Goal: Book appointment/travel/reservation

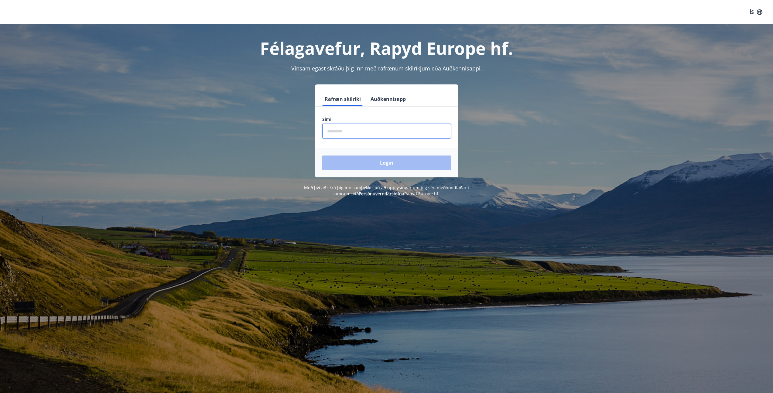
click at [342, 132] on input "phone" at bounding box center [386, 131] width 129 height 15
type input "********"
click at [360, 158] on button "Login" at bounding box center [386, 162] width 129 height 15
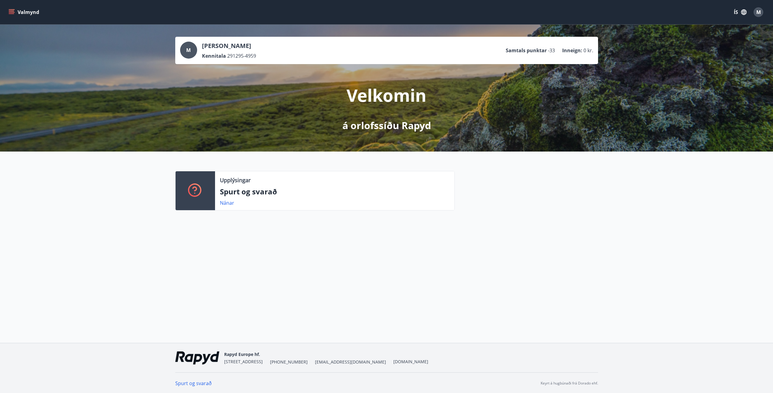
click at [13, 15] on icon "menu" at bounding box center [12, 12] width 6 height 6
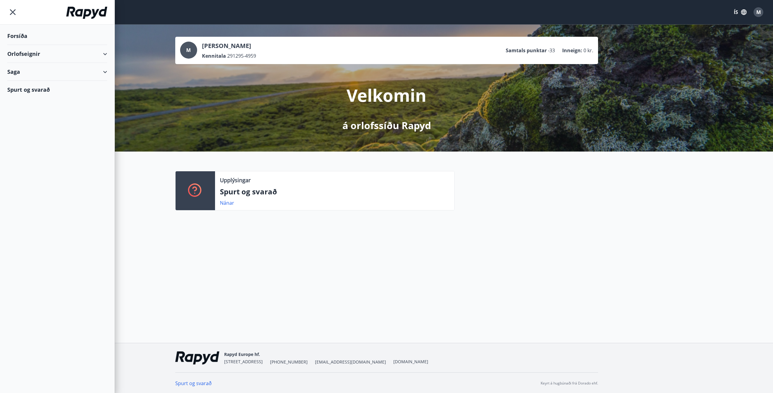
click at [741, 12] on icon "button" at bounding box center [743, 11] width 5 height 5
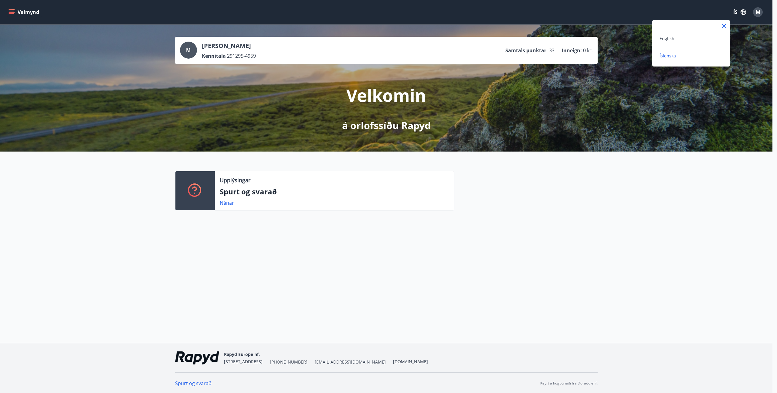
click at [675, 37] on div "English" at bounding box center [691, 38] width 63 height 7
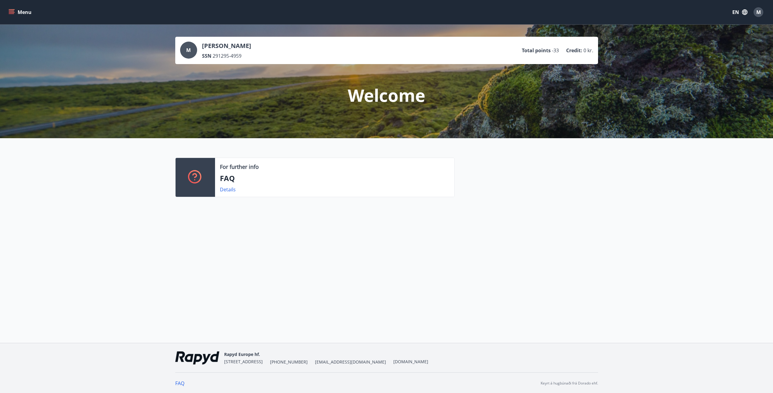
click at [11, 10] on icon "menu" at bounding box center [12, 9] width 7 height 1
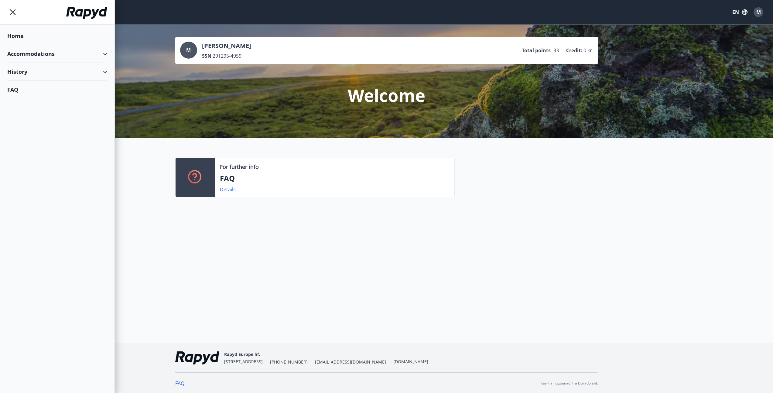
click at [44, 40] on div "Home" at bounding box center [57, 36] width 100 height 18
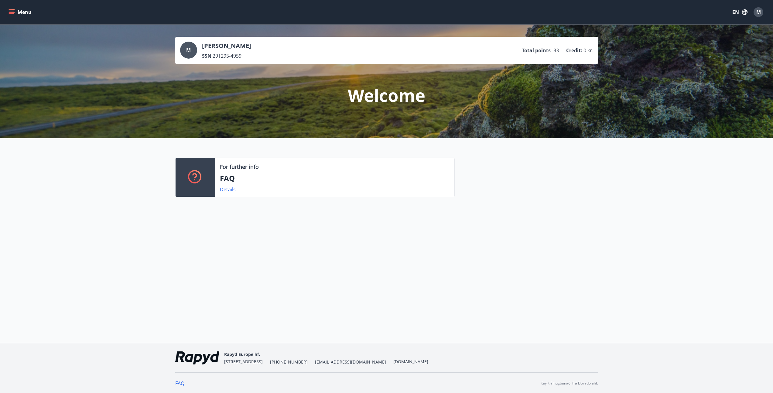
click at [14, 10] on button "Menu" at bounding box center [20, 12] width 27 height 11
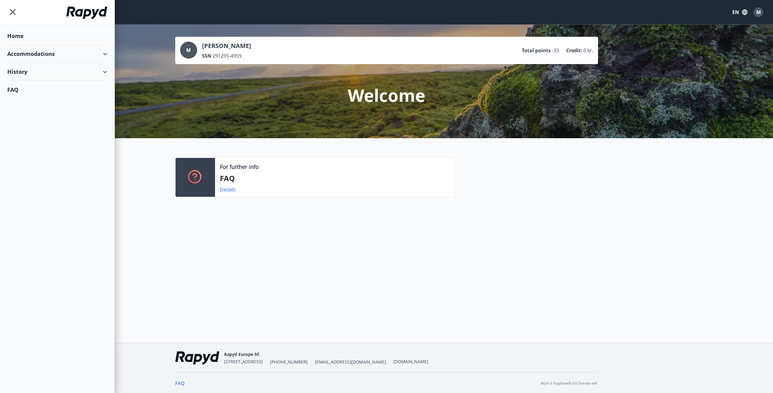
click at [22, 50] on div "Accommodations" at bounding box center [57, 54] width 100 height 18
click at [27, 71] on div "Offers" at bounding box center [57, 69] width 90 height 13
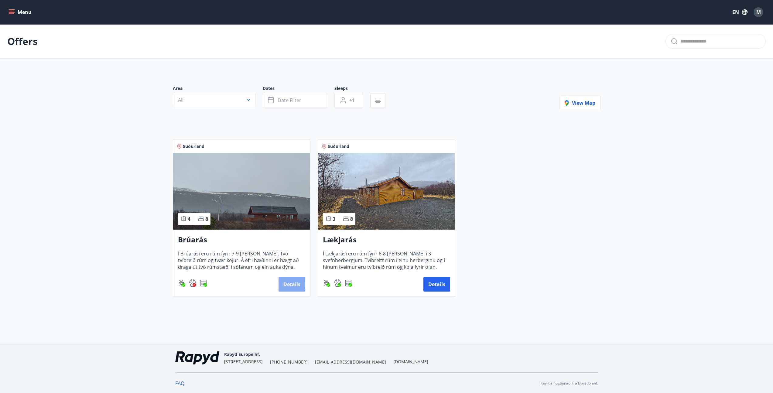
click at [299, 277] on button "Details" at bounding box center [291, 284] width 27 height 15
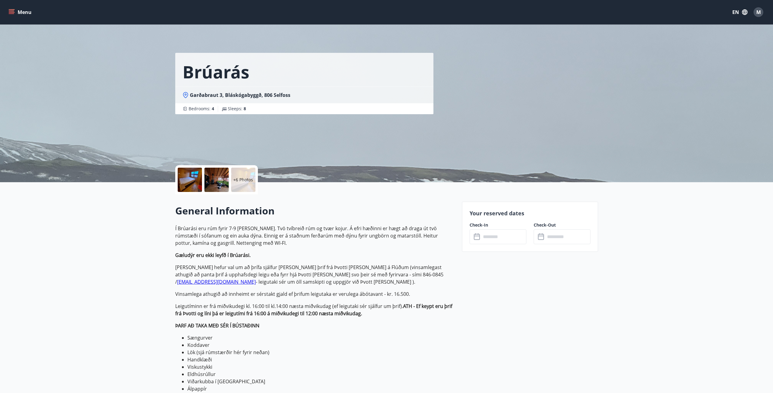
click at [16, 11] on button "Menu" at bounding box center [20, 12] width 27 height 11
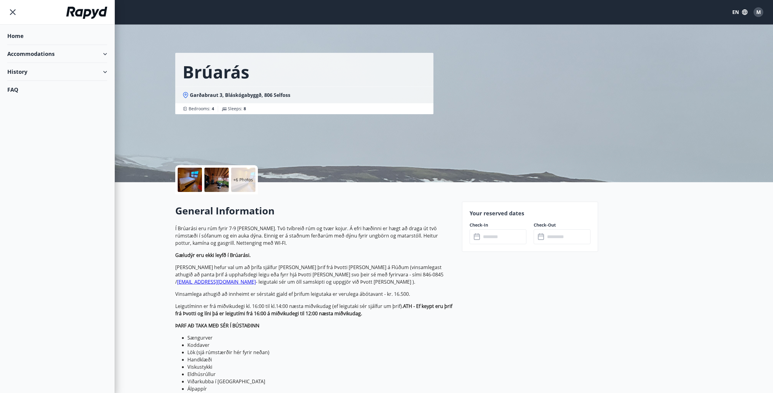
click at [20, 30] on div "Home" at bounding box center [57, 36] width 100 height 18
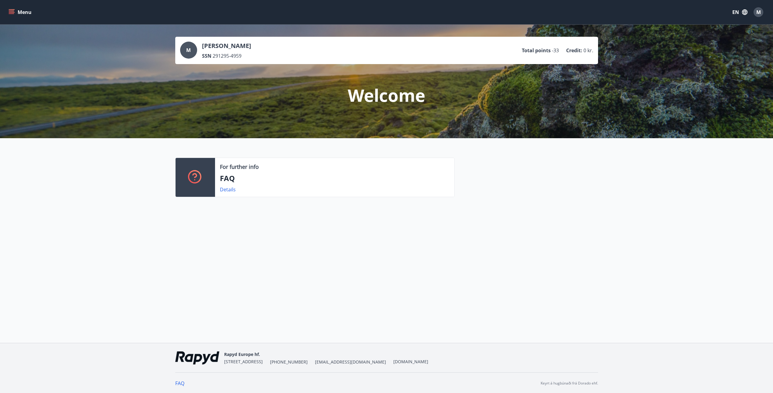
click at [12, 12] on icon "menu" at bounding box center [12, 12] width 7 height 1
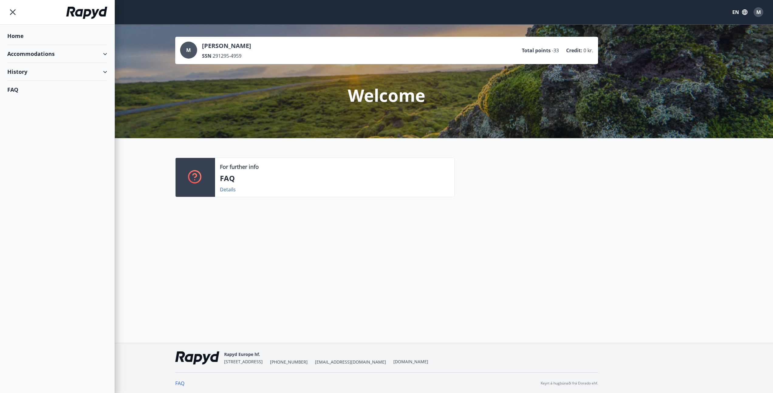
click at [22, 40] on div "Home" at bounding box center [57, 36] width 100 height 18
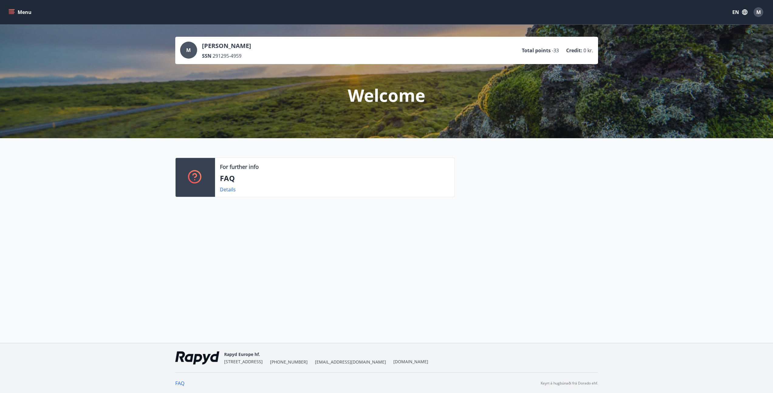
click at [9, 9] on icon "menu" at bounding box center [12, 12] width 6 height 6
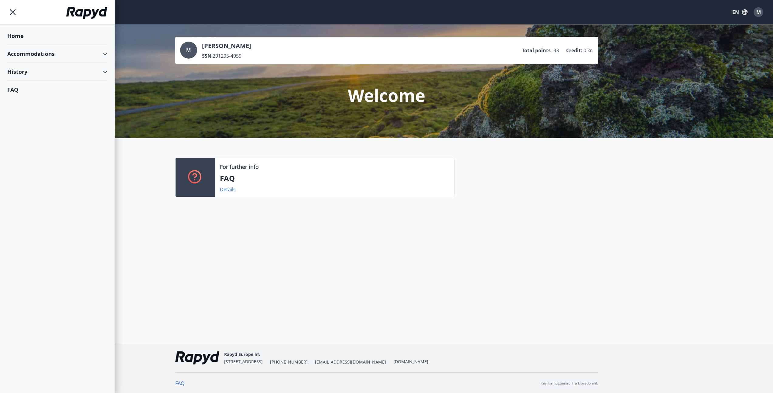
click at [35, 51] on div "Accommodations" at bounding box center [57, 54] width 100 height 18
click at [26, 70] on div "Offers" at bounding box center [57, 69] width 90 height 13
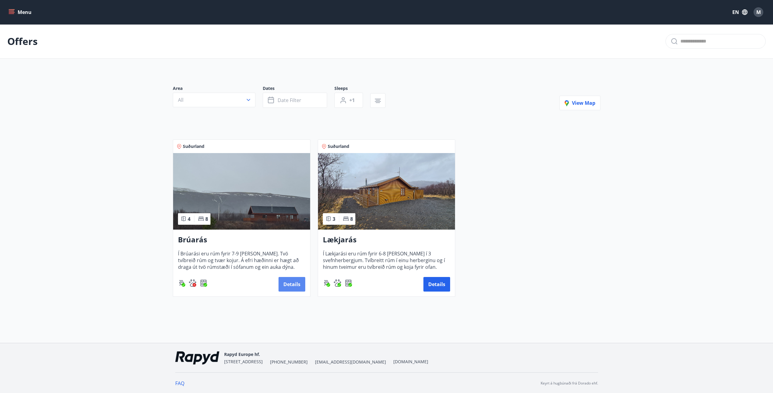
click at [284, 281] on button "Details" at bounding box center [291, 284] width 27 height 15
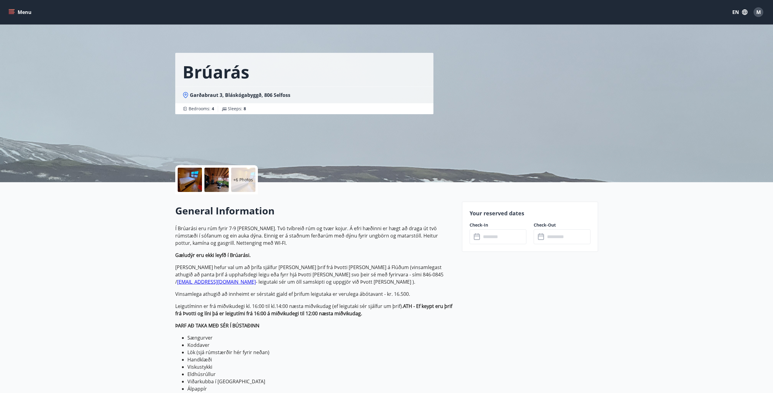
click at [13, 10] on icon "menu" at bounding box center [12, 12] width 6 height 6
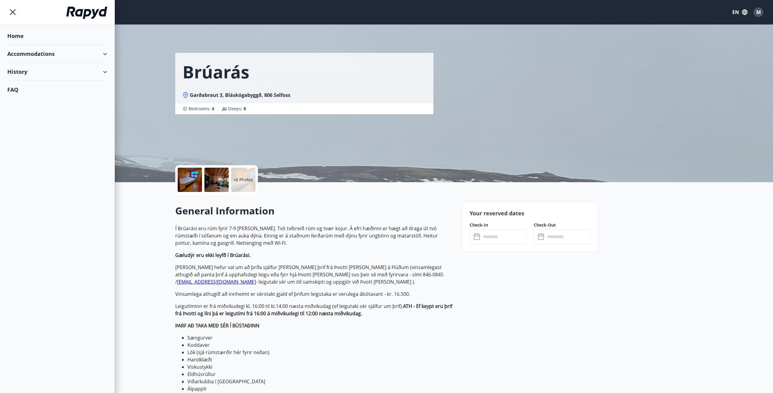
click at [24, 54] on div "Accommodations" at bounding box center [57, 54] width 100 height 18
click at [31, 83] on div "Overview calendar" at bounding box center [57, 82] width 90 height 13
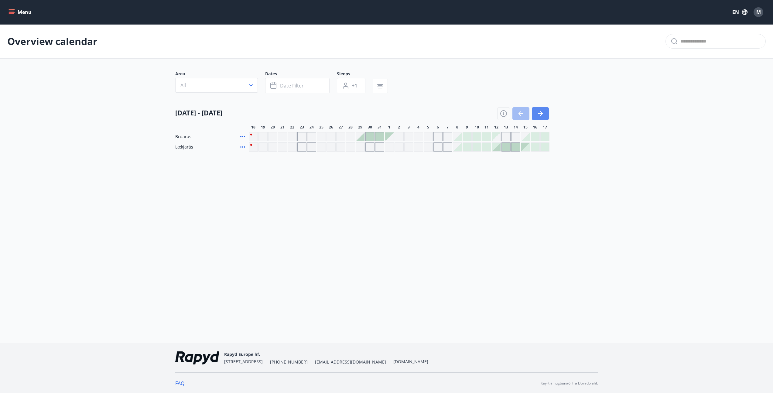
click at [542, 113] on icon "button" at bounding box center [541, 113] width 3 height 5
click at [447, 137] on div at bounding box center [447, 136] width 9 height 9
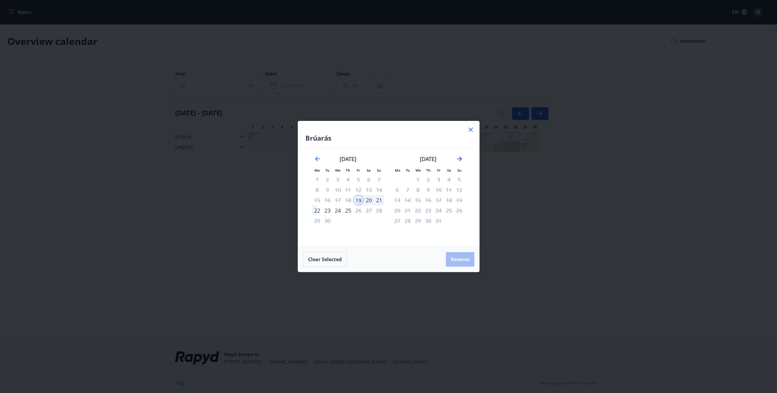
click at [459, 160] on icon "Move forward to switch to the next month." at bounding box center [459, 158] width 7 height 7
click at [461, 160] on icon "Move forward to switch to the next month." at bounding box center [459, 158] width 7 height 7
click at [310, 158] on div "December 2025 1 2 3 4 5 6 7 8 9 10 11 12 13 14 15 16 17 18 19 20 21 22 23 24 25…" at bounding box center [348, 198] width 80 height 100
click at [313, 158] on div "December 2025" at bounding box center [348, 161] width 72 height 27
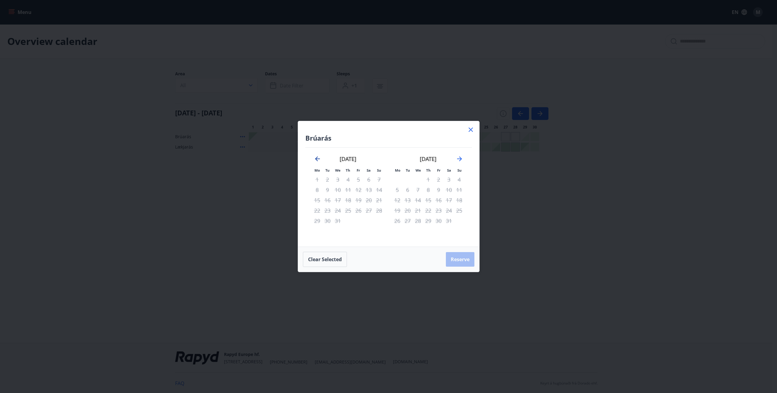
click at [317, 159] on icon "Move backward to switch to the previous month." at bounding box center [317, 158] width 5 height 5
click at [459, 161] on icon "Move forward to switch to the next month." at bounding box center [459, 158] width 7 height 7
click at [469, 131] on icon at bounding box center [471, 130] width 4 height 4
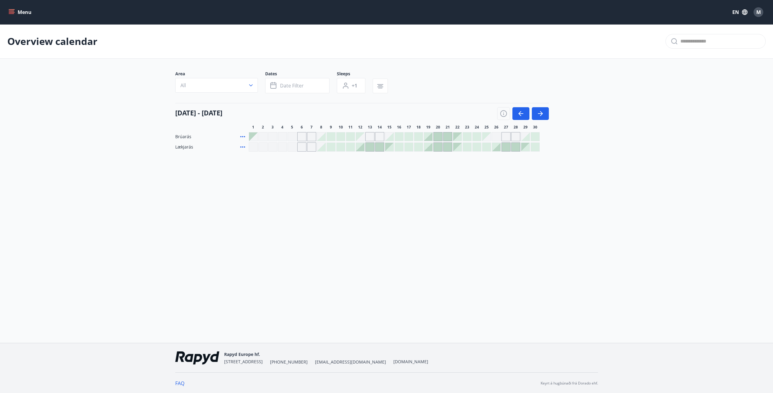
click at [371, 145] on div at bounding box center [370, 147] width 9 height 9
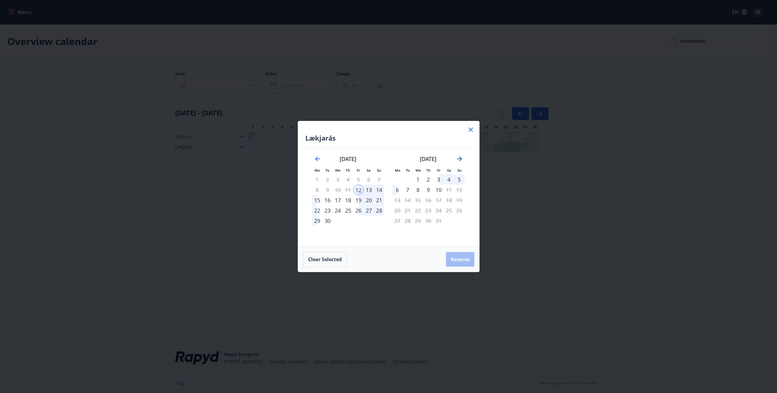
click at [461, 157] on icon "Move forward to switch to the next month." at bounding box center [459, 158] width 7 height 7
click at [474, 130] on icon at bounding box center [470, 129] width 7 height 7
